Goal: Information Seeking & Learning: Compare options

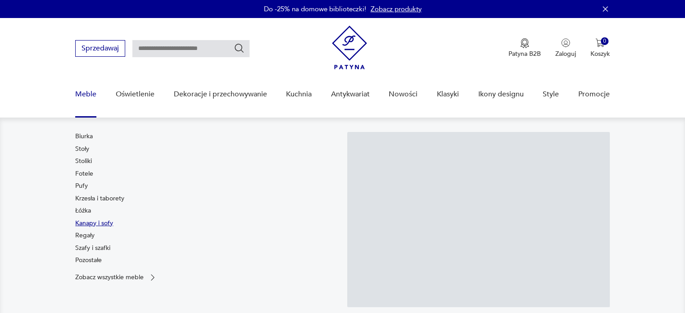
click at [94, 221] on link "Kanapy i sofy" at bounding box center [94, 223] width 38 height 9
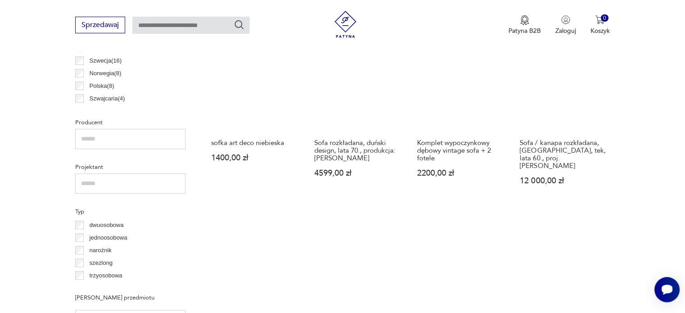
scroll to position [598, 0]
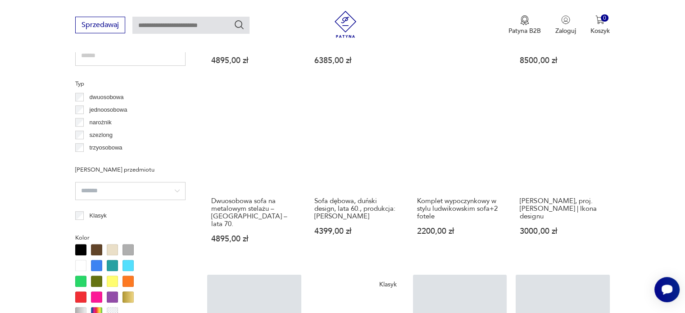
scroll to position [689, 0]
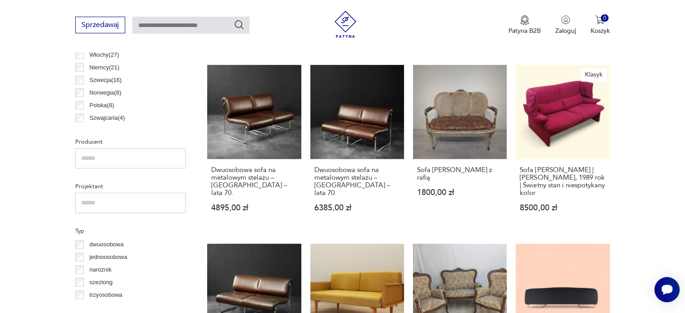
scroll to position [645, 0]
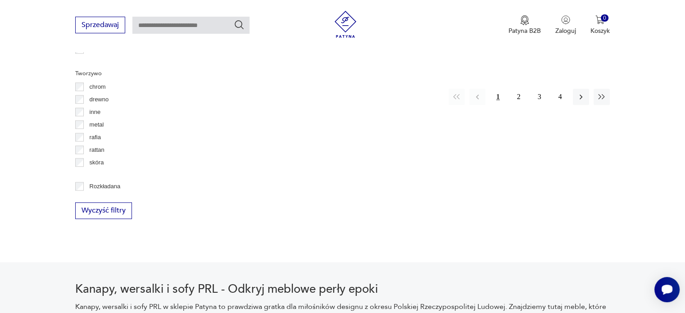
scroll to position [1055, 0]
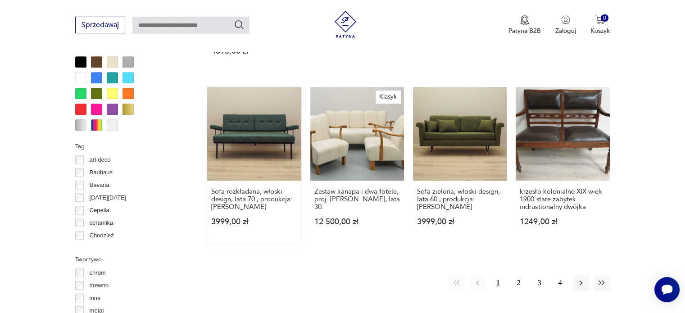
scroll to position [869, 0]
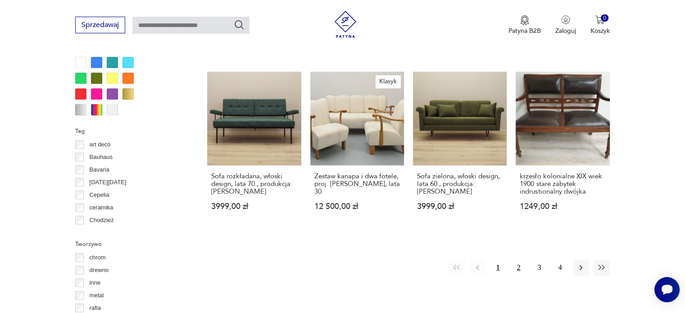
click at [516, 259] on button "2" at bounding box center [519, 267] width 16 height 16
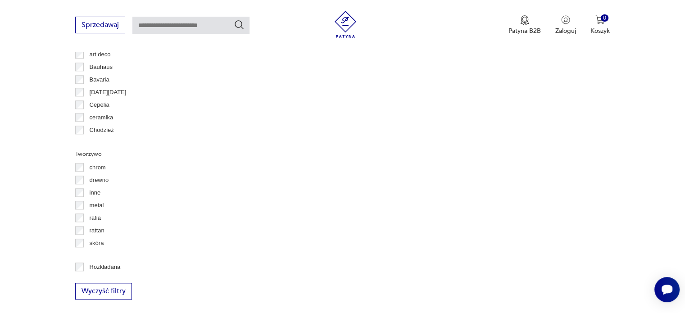
scroll to position [1004, 0]
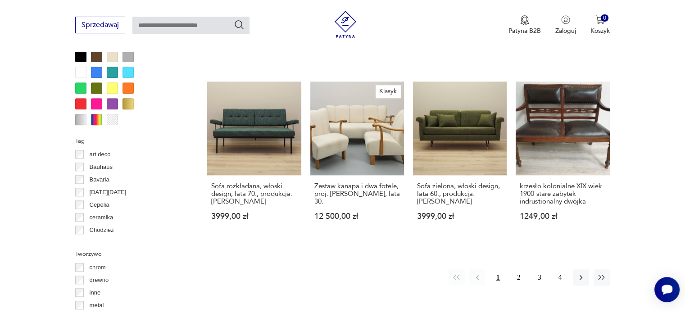
scroll to position [869, 0]
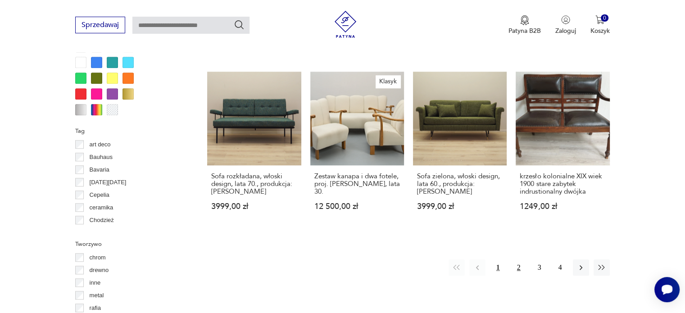
click at [518, 259] on button "2" at bounding box center [519, 267] width 16 height 16
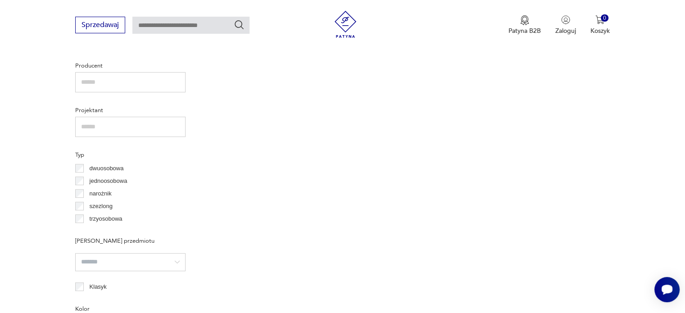
scroll to position [599, 0]
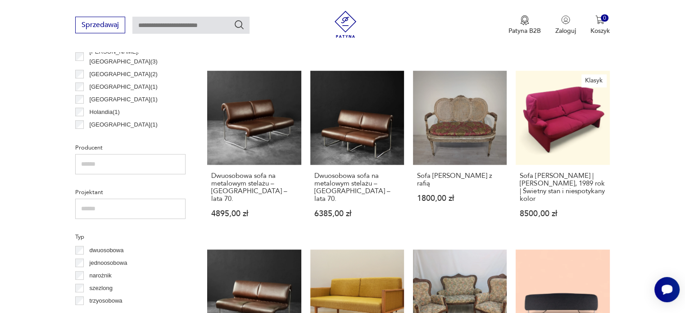
scroll to position [581, 0]
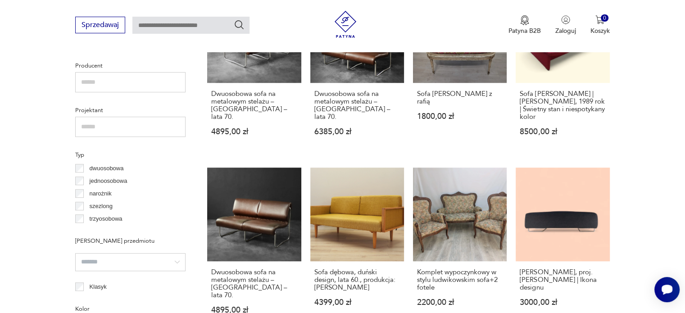
scroll to position [597, 0]
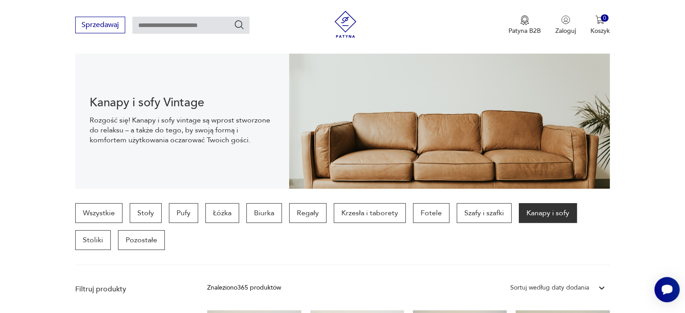
scroll to position [194, 0]
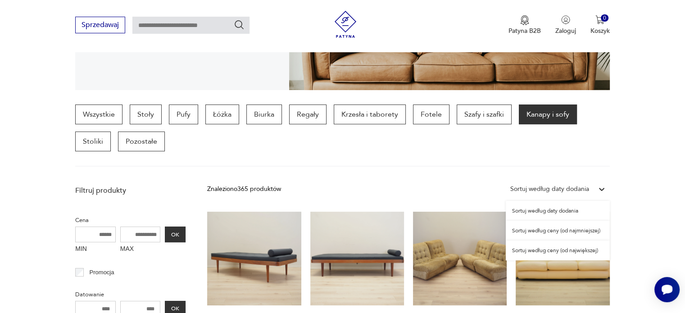
click at [567, 189] on div "Sortuj według daty dodania" at bounding box center [549, 189] width 79 height 10
click at [552, 253] on div "Sortuj według ceny (od największej)" at bounding box center [558, 250] width 104 height 20
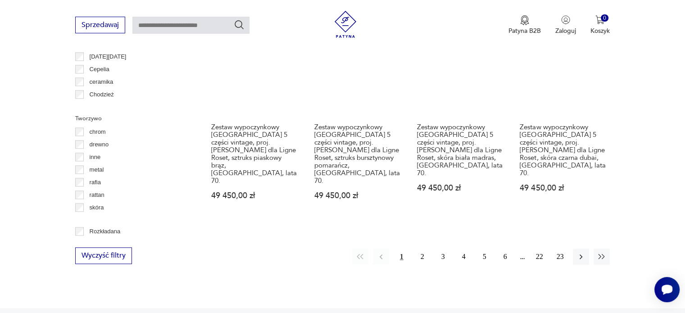
scroll to position [1004, 0]
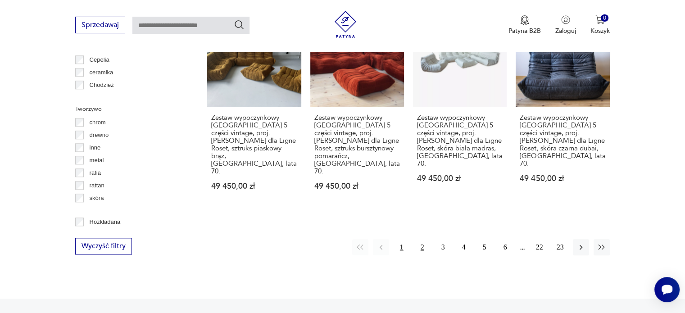
click at [420, 239] on button "2" at bounding box center [422, 247] width 16 height 16
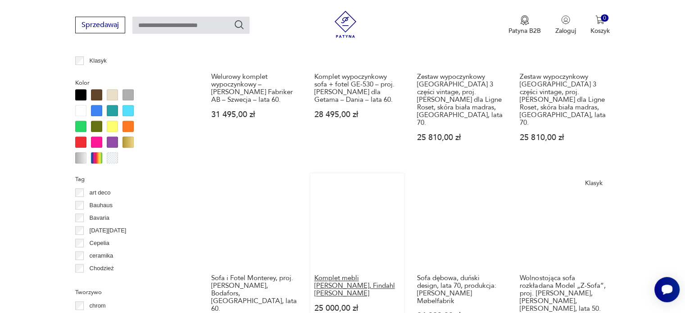
scroll to position [869, 0]
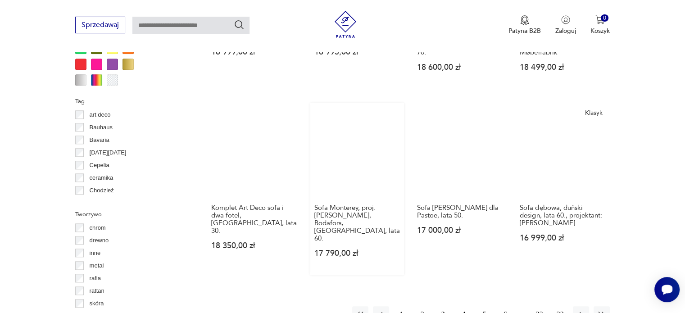
scroll to position [914, 0]
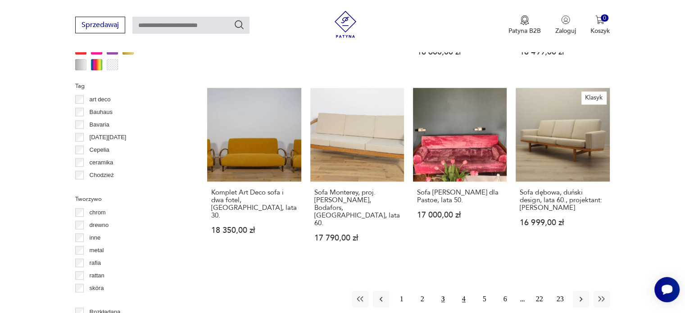
click at [467, 291] on button "4" at bounding box center [464, 299] width 16 height 16
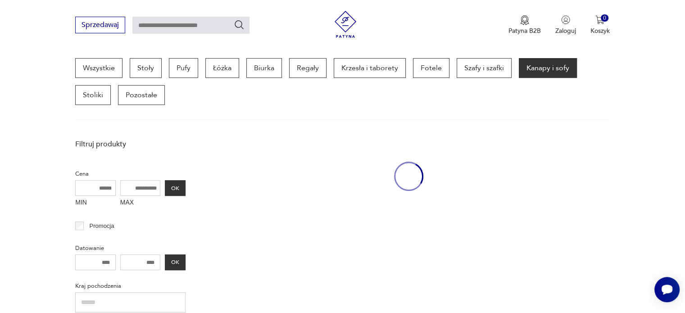
scroll to position [239, 0]
